Goal: Information Seeking & Learning: Learn about a topic

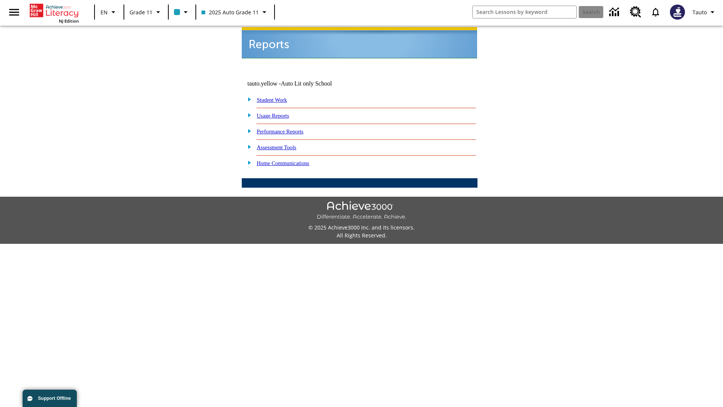
click at [278, 113] on link "Usage Reports" at bounding box center [273, 116] width 32 height 6
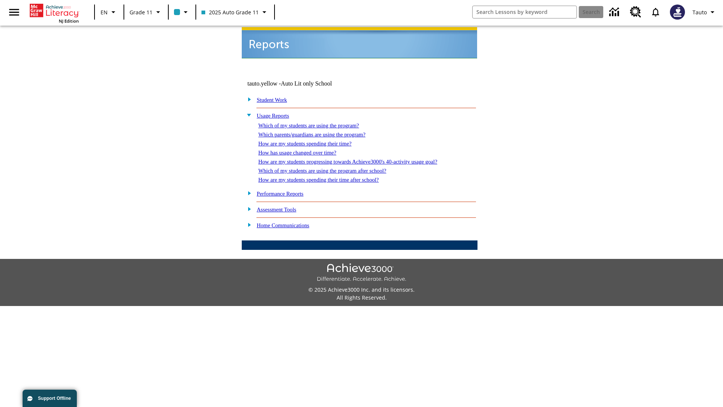
click at [316, 122] on link "Which of my students are using the program?" at bounding box center [308, 125] width 101 height 6
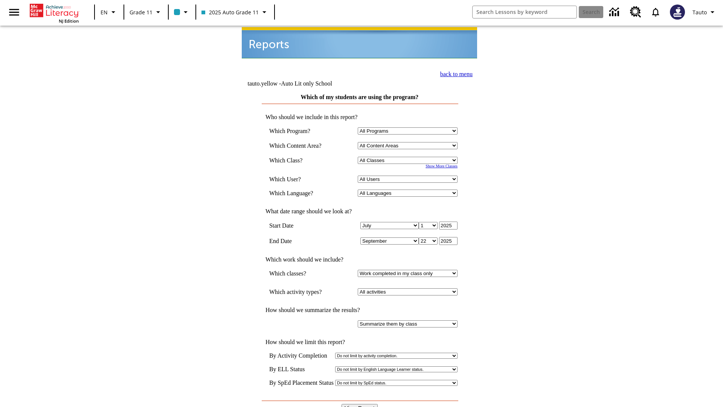
click at [454, 73] on link "back to menu" at bounding box center [456, 74] width 32 height 6
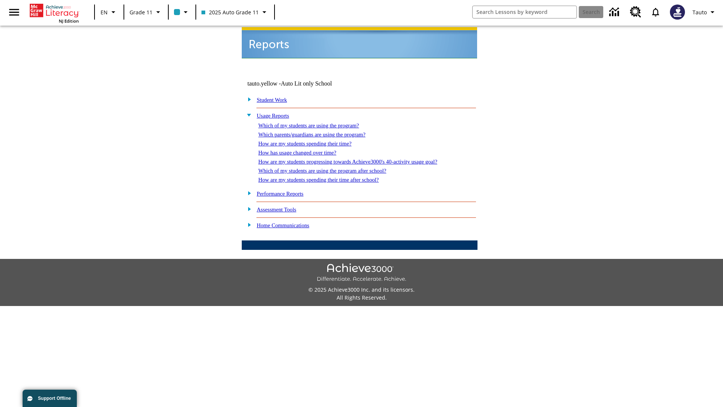
click at [312, 140] on link "How are my students spending their time?" at bounding box center [304, 143] width 93 height 6
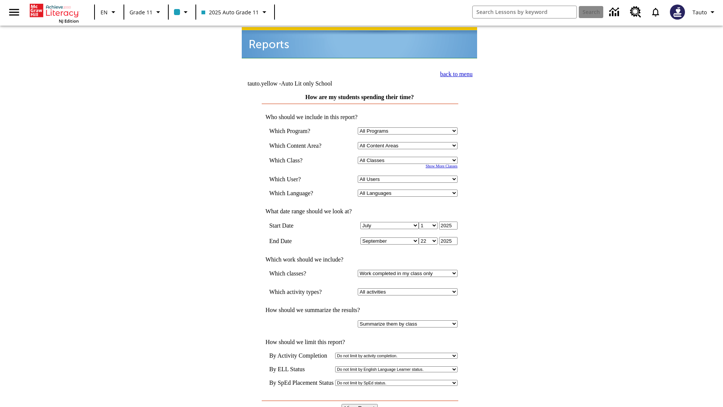
click at [360, 404] on input "View Report" at bounding box center [360, 408] width 36 height 8
click at [454, 73] on link "back to menu" at bounding box center [456, 74] width 32 height 6
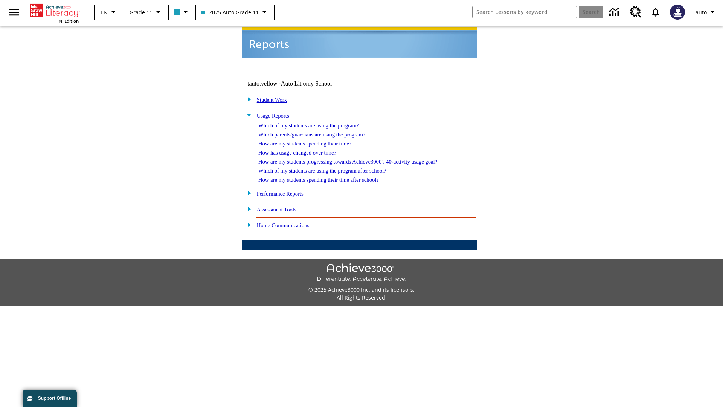
click at [328, 177] on link "How are my students spending their time after school?" at bounding box center [318, 180] width 120 height 6
